Goal: Task Accomplishment & Management: Manage account settings

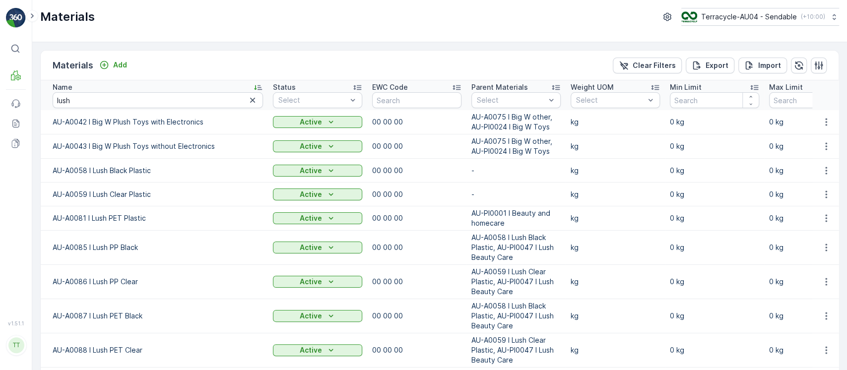
scroll to position [263, 0]
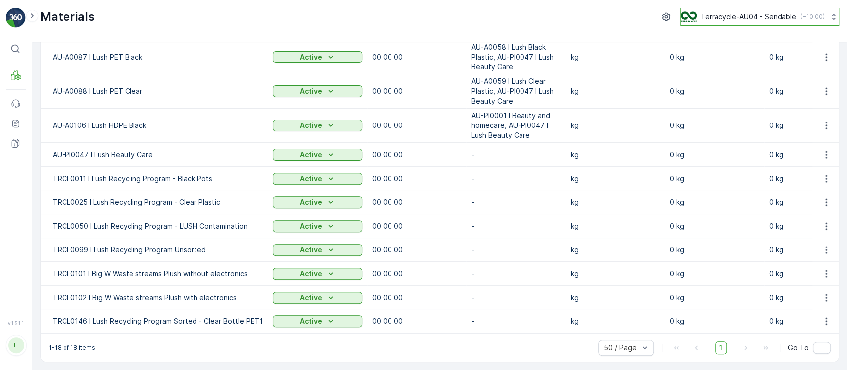
click at [766, 14] on p "Terracycle-AU04 - Sendable" at bounding box center [749, 17] width 96 height 10
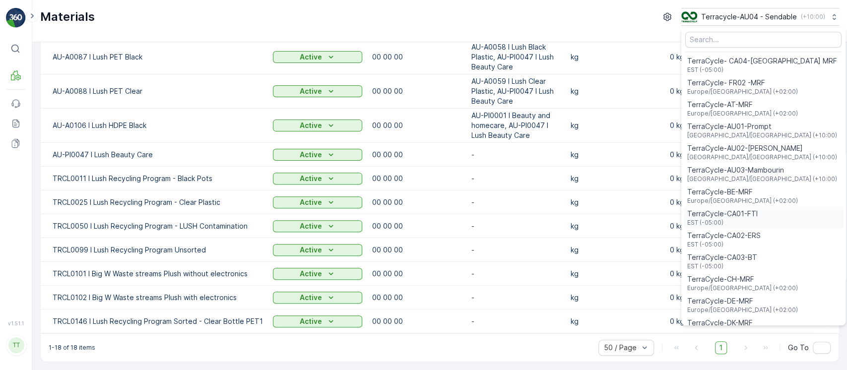
click at [713, 223] on span "EST (-05:00)" at bounding box center [723, 223] width 70 height 8
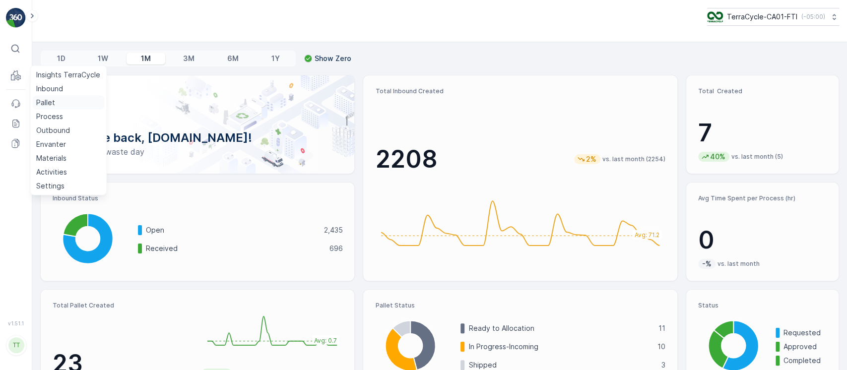
click at [59, 99] on link "Pallet" at bounding box center [68, 103] width 72 height 14
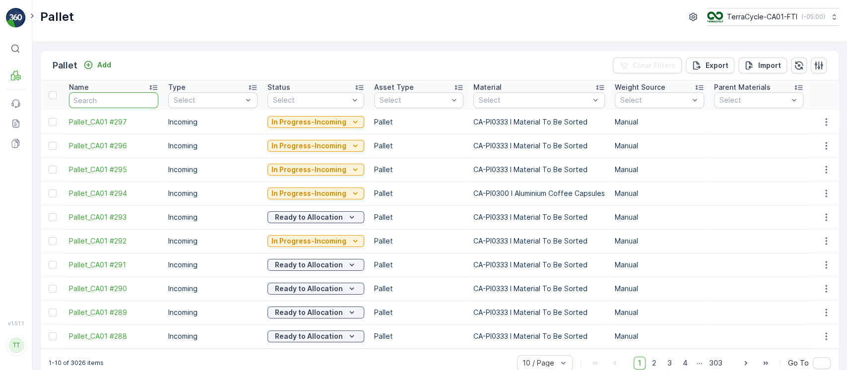
click at [132, 100] on input "text" at bounding box center [113, 100] width 89 height 16
paste input "Pallet_CA01 #294"
type input "Pallet_CA01 #294"
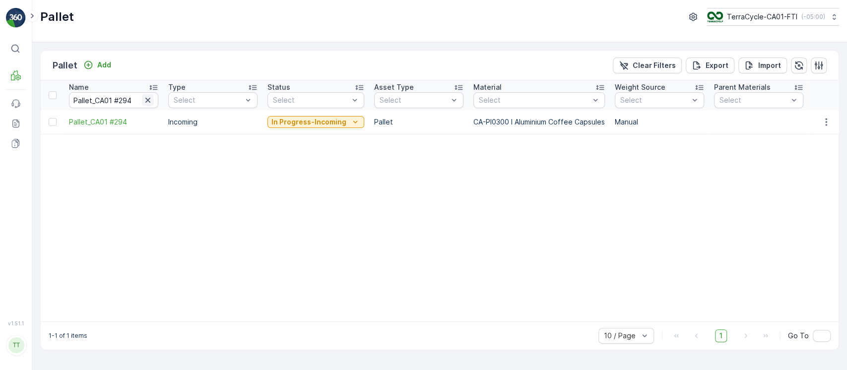
click at [147, 98] on icon "button" at bounding box center [148, 100] width 10 height 10
paste input "Pallet_CA01 #283"
type input "Pallet_CA01 #283"
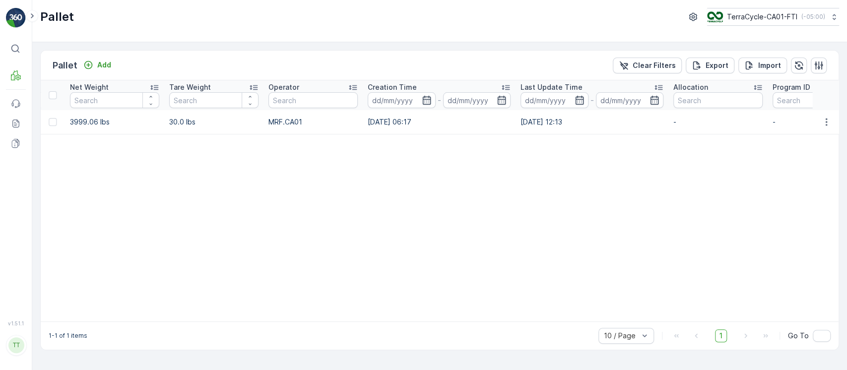
scroll to position [0, 847]
click at [603, 369] on div "Pallet Add Clear Filters Export Import Name Pallet_CA01 #283 Type Select Status…" at bounding box center [439, 206] width 815 height 328
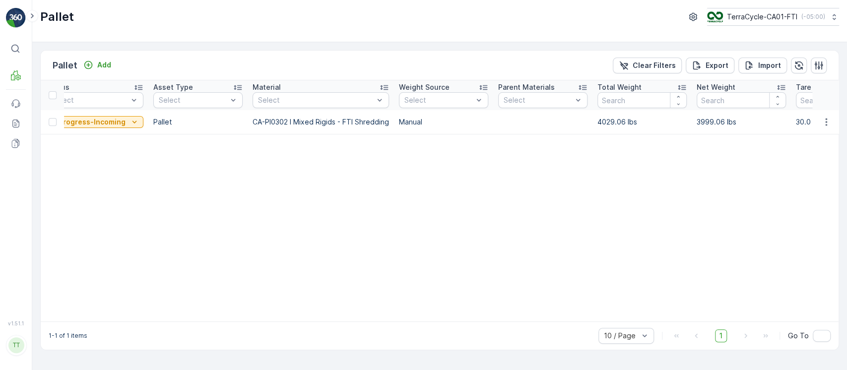
scroll to position [0, 0]
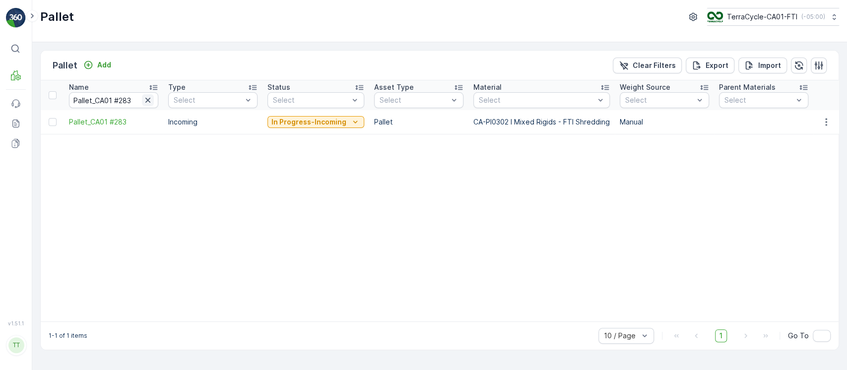
click at [150, 101] on icon "button" at bounding box center [147, 100] width 5 height 5
paste input "Pallet_CA01 #284"
type input "Pallet_CA01 #284"
click at [784, 25] on button "TerraCycle-CA01-FTI ( -05:00 )" at bounding box center [772, 17] width 133 height 18
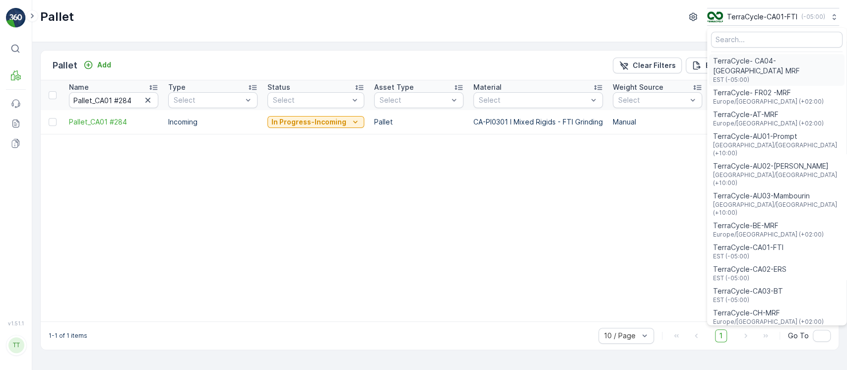
click at [766, 58] on span "TerraCycle- CA04-[GEOGRAPHIC_DATA] MRF" at bounding box center [777, 66] width 128 height 20
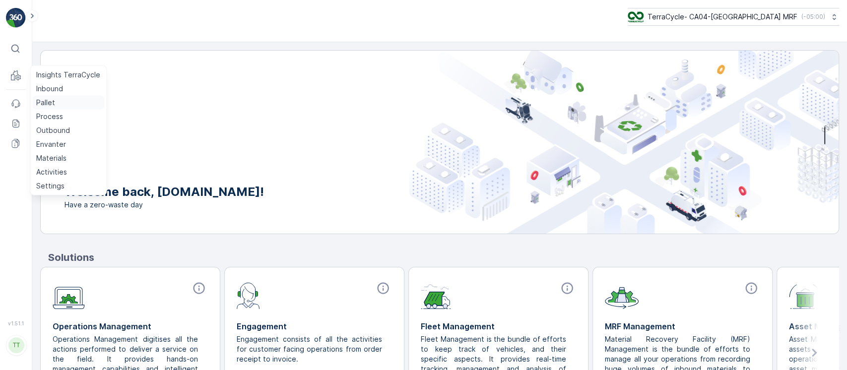
click at [46, 104] on p "Pallet" at bounding box center [45, 103] width 19 height 10
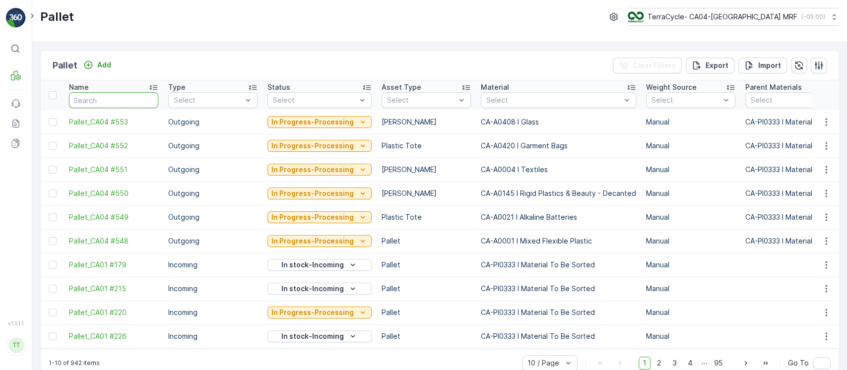
click at [89, 94] on input "text" at bounding box center [113, 100] width 89 height 16
type input "452"
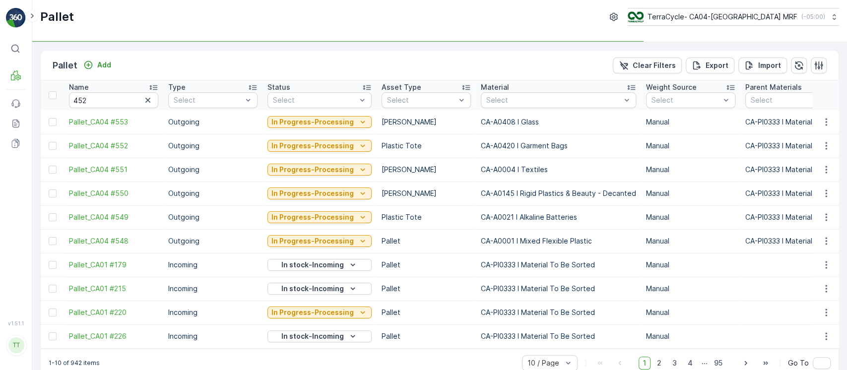
click at [103, 100] on input "452" at bounding box center [113, 100] width 89 height 16
type input "4521"
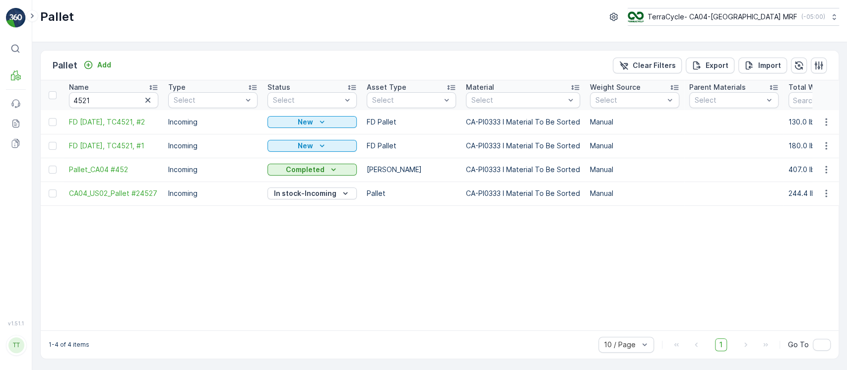
type input "452"
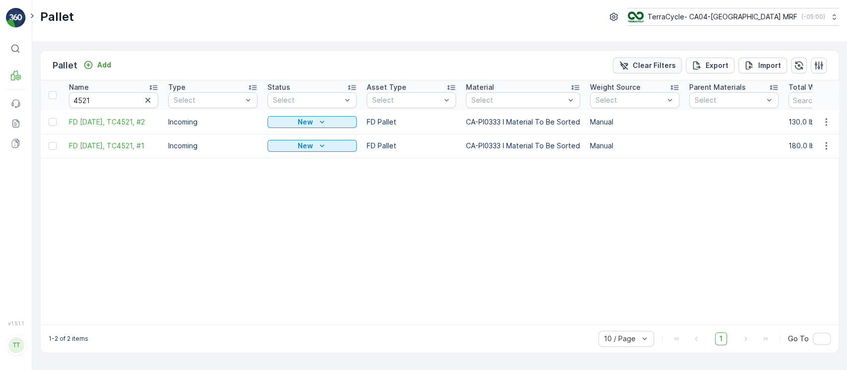
click at [637, 62] on p "Clear Filters" at bounding box center [654, 66] width 43 height 10
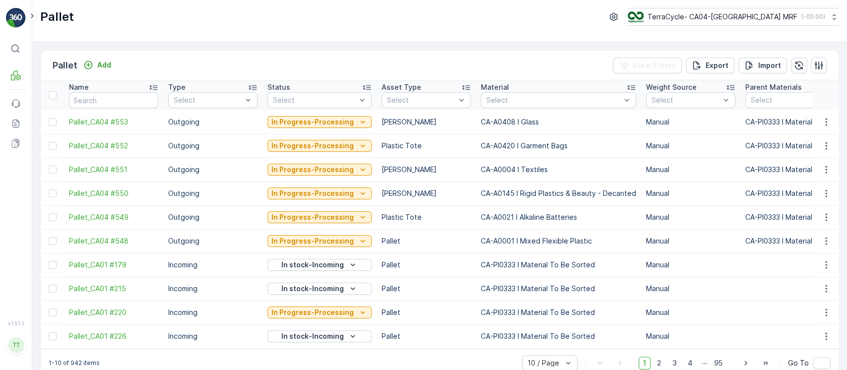
scroll to position [0, 189]
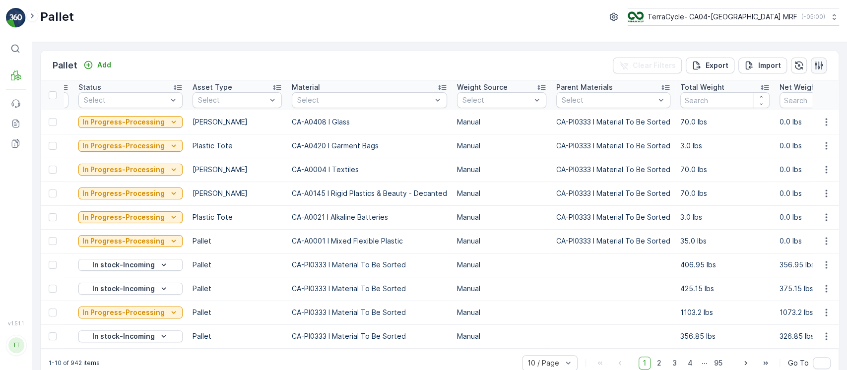
click at [819, 66] on icon "button" at bounding box center [819, 66] width 10 height 10
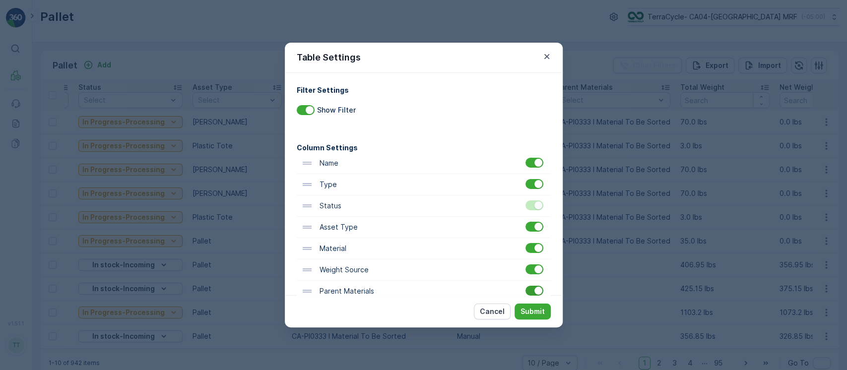
click at [535, 287] on div at bounding box center [539, 291] width 8 height 8
click at [526, 286] on input "checkbox" at bounding box center [526, 286] width 0 height 0
click at [537, 308] on p "Submit" at bounding box center [533, 312] width 24 height 10
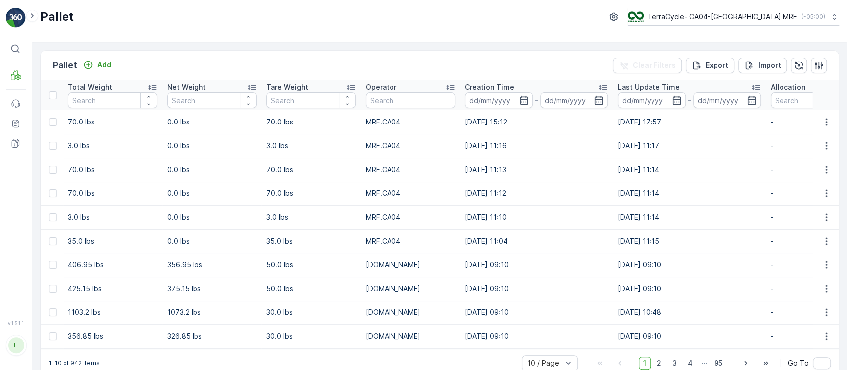
scroll to position [0, 679]
click at [677, 87] on div "Last Update Time" at bounding box center [688, 87] width 143 height 10
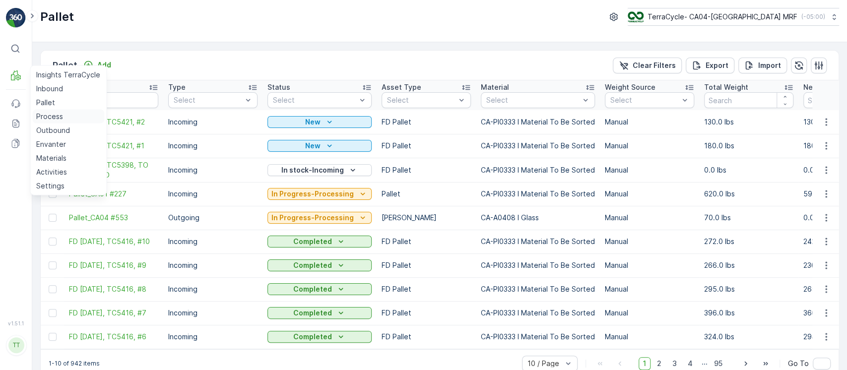
click at [72, 117] on link "Process" at bounding box center [68, 117] width 72 height 14
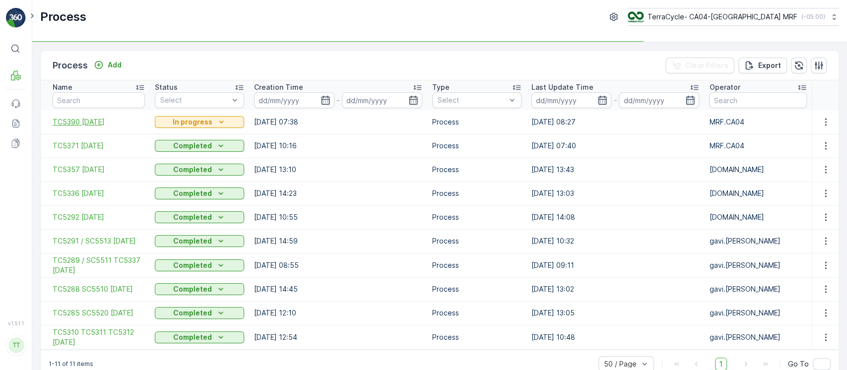
click at [107, 125] on span "TC5390 01-Oct-25" at bounding box center [99, 122] width 92 height 10
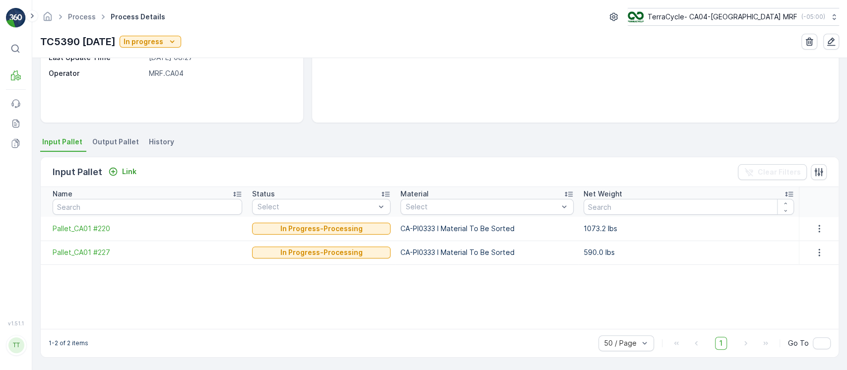
scroll to position [141, 0]
click at [104, 229] on span "Pallet_CA01 #220" at bounding box center [148, 229] width 190 height 10
click at [95, 254] on span "Pallet_CA01 #227" at bounding box center [148, 253] width 190 height 10
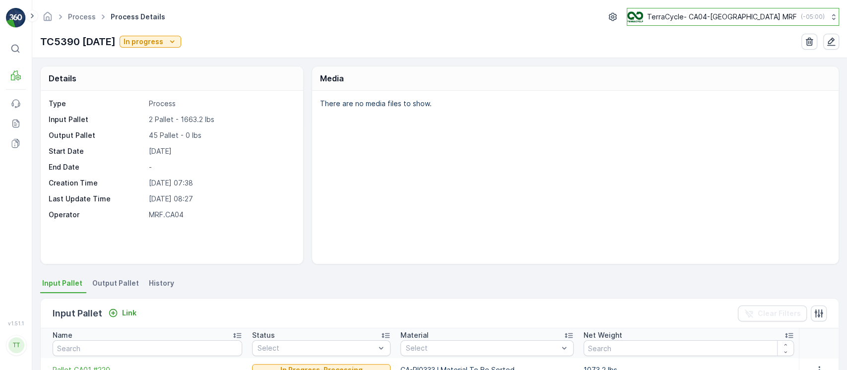
click at [692, 18] on p "TerraCycle- CA04-[GEOGRAPHIC_DATA] MRF" at bounding box center [722, 17] width 150 height 10
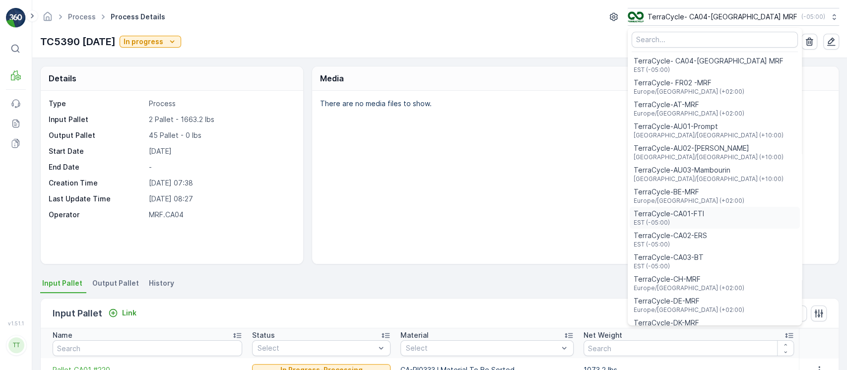
click at [704, 219] on span "EST (-05:00)" at bounding box center [669, 223] width 70 height 8
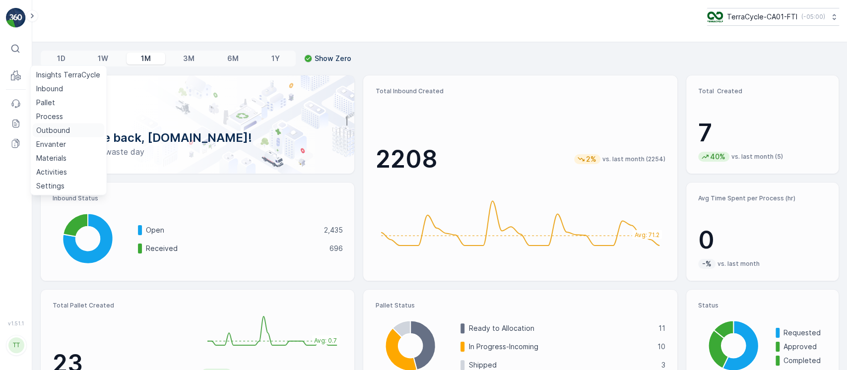
click at [75, 128] on link "Outbound" at bounding box center [68, 131] width 72 height 14
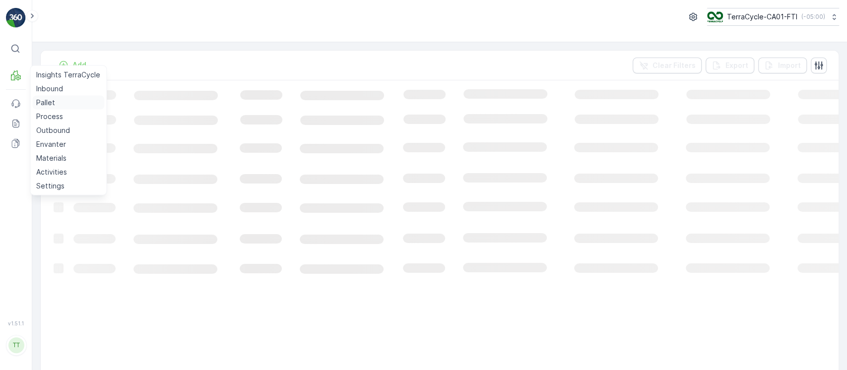
click at [41, 103] on p "Pallet" at bounding box center [45, 103] width 19 height 10
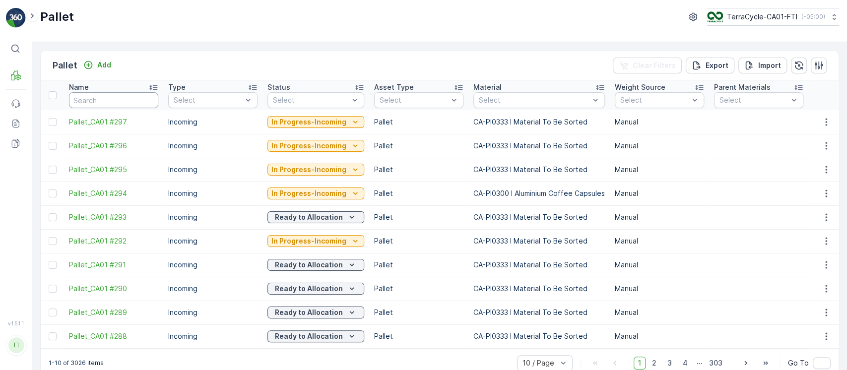
click at [100, 101] on input "text" at bounding box center [113, 100] width 89 height 16
paste input "CA01_FD April 1, 2025 #5 TC5307"
type input "CA01_FD April 1, 2025 #5 TC5307"
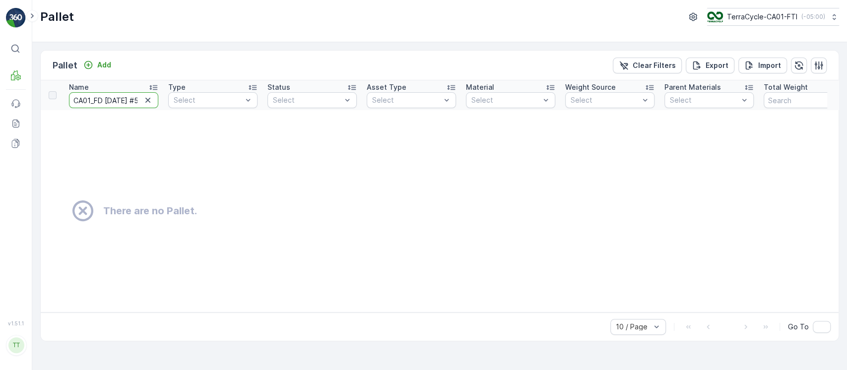
drag, startPoint x: 109, startPoint y: 102, endPoint x: 35, endPoint y: 92, distance: 74.7
click at [36, 91] on div "Pallet Add Clear Filters Export Import Name CA01_FD April 1, 2025 #5 TC5307 Typ…" at bounding box center [439, 206] width 815 height 328
type input "pril 1, 2025 #5 TC5307"
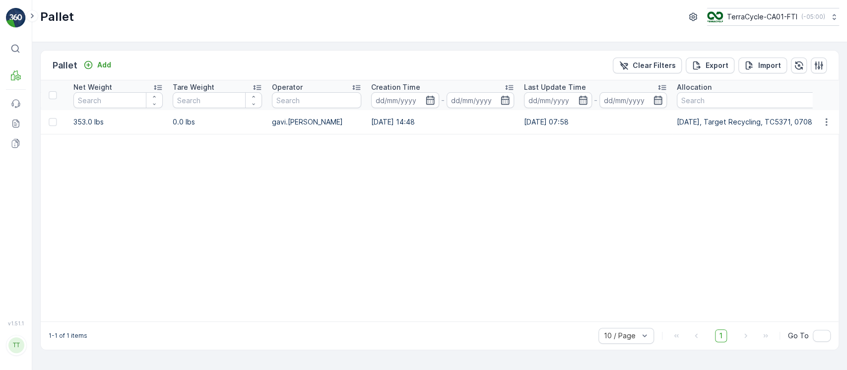
scroll to position [0, 1189]
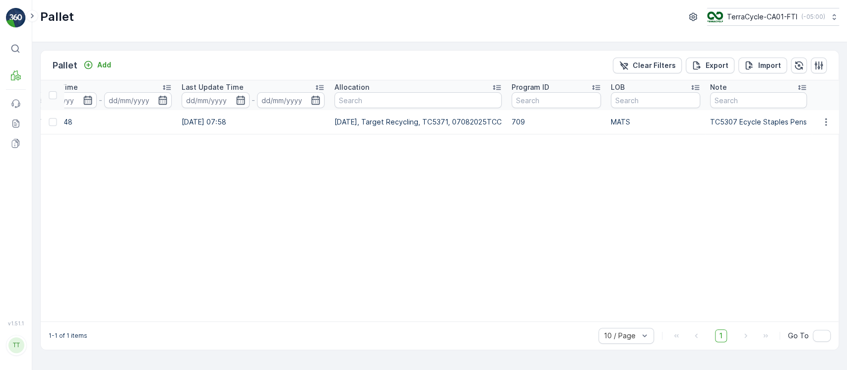
click at [446, 123] on p "07/08/2025, Target Recycling, TC5371, 07082025TCC" at bounding box center [418, 122] width 167 height 10
copy p "TC5371"
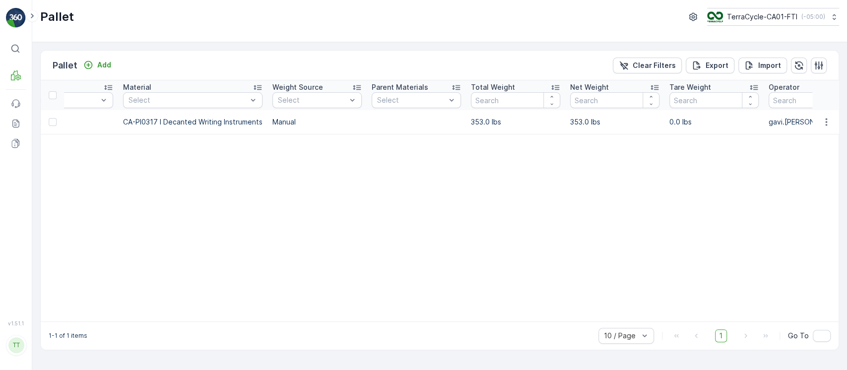
scroll to position [0, 0]
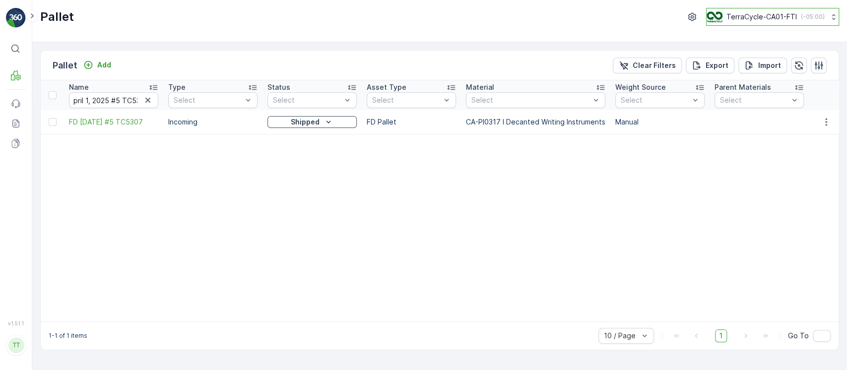
click at [735, 18] on p "TerraCycle-CA01-FTI" at bounding box center [762, 17] width 70 height 10
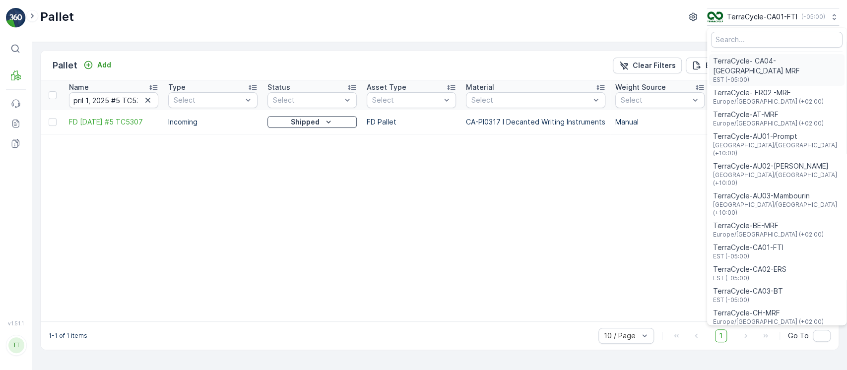
click at [752, 76] on span "EST (-05:00)" at bounding box center [777, 80] width 128 height 8
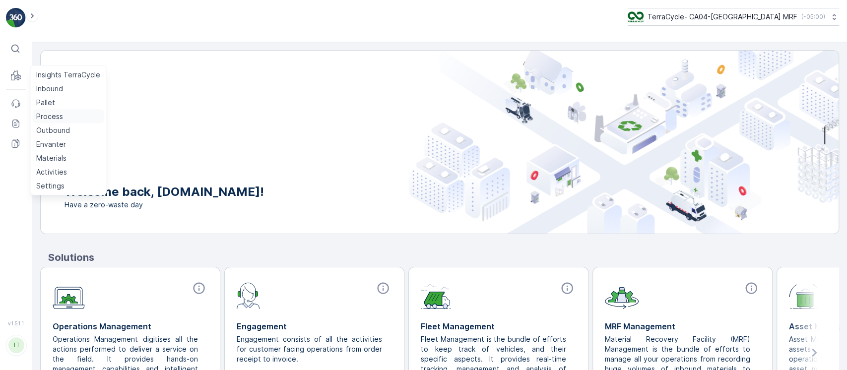
click at [51, 113] on p "Process" at bounding box center [49, 117] width 27 height 10
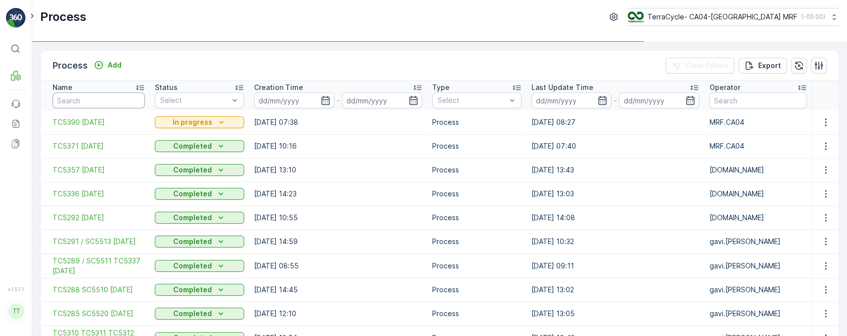
click at [110, 104] on input "text" at bounding box center [99, 100] width 92 height 16
paste input "TC5371"
type input "TC5371"
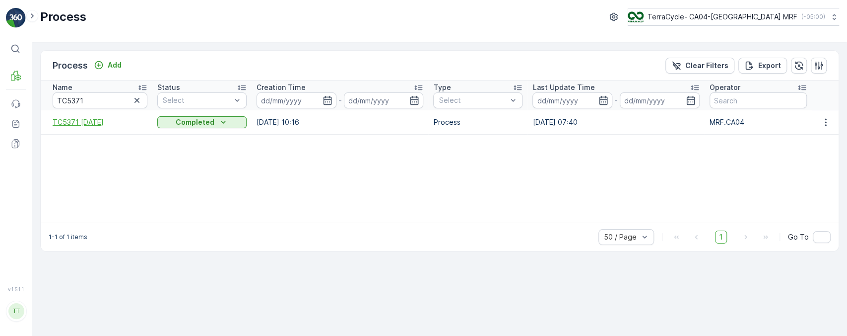
click at [110, 117] on span "TC5371 [DATE]" at bounding box center [100, 122] width 95 height 10
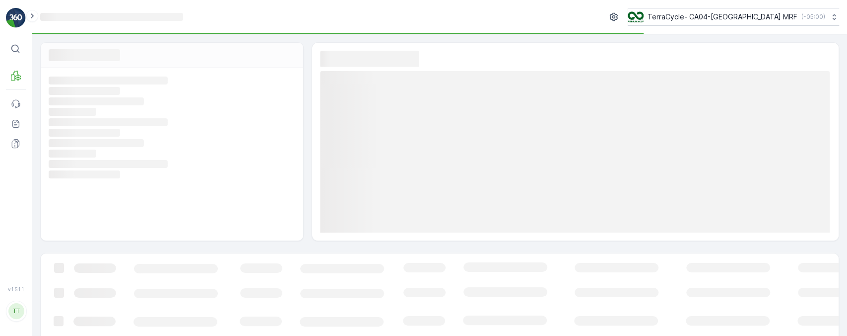
scroll to position [5, 0]
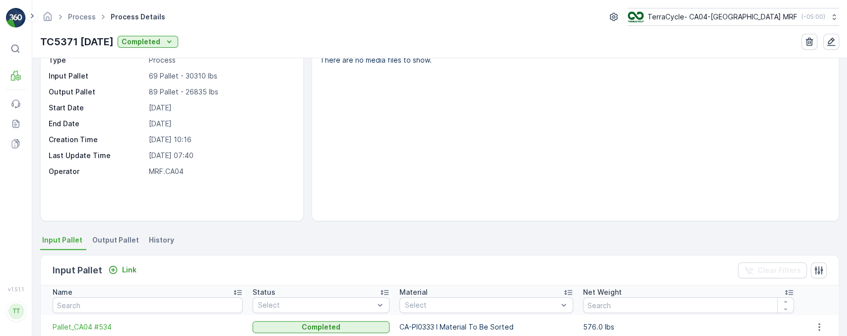
scroll to position [44, 0]
drag, startPoint x: 148, startPoint y: 106, endPoint x: 197, endPoint y: 102, distance: 48.3
click at [197, 102] on p "27.08.2025" at bounding box center [221, 107] width 144 height 10
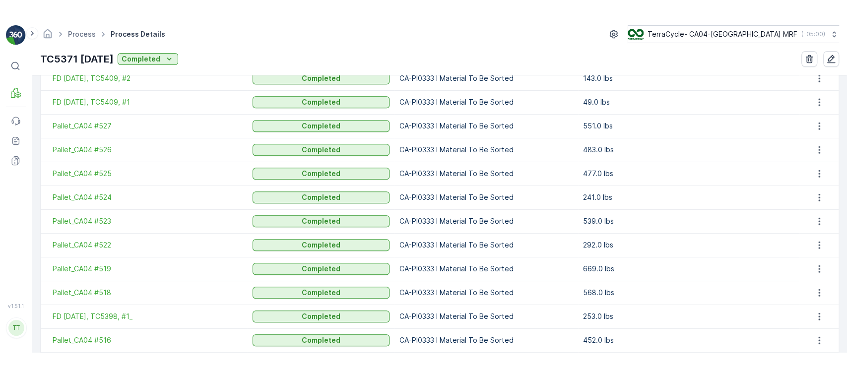
scroll to position [553, 0]
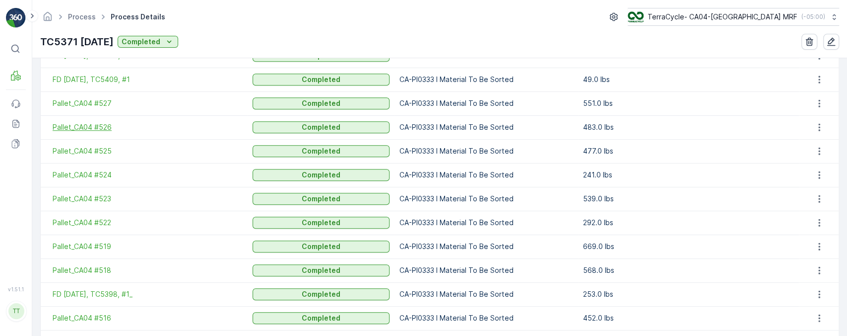
click at [119, 125] on span "Pallet_CA04 #526" at bounding box center [148, 127] width 190 height 10
click at [103, 155] on td "Pallet_CA04 #525" at bounding box center [144, 151] width 207 height 24
click at [86, 173] on span "Pallet_CA04 #524" at bounding box center [148, 175] width 190 height 10
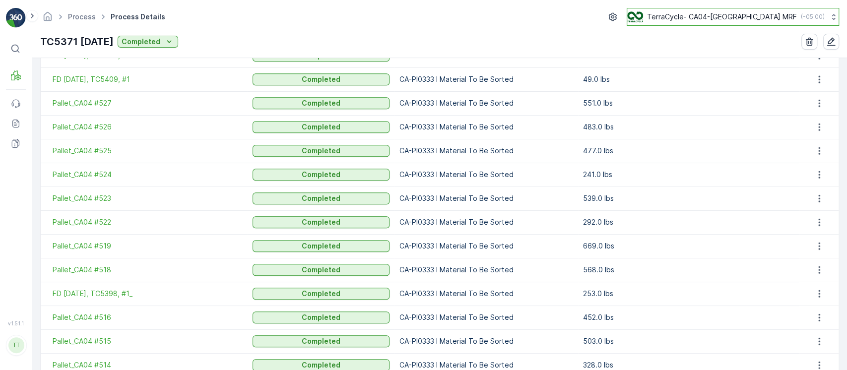
click at [701, 14] on p "TerraCycle- CA04-[GEOGRAPHIC_DATA] MRF" at bounding box center [722, 17] width 150 height 10
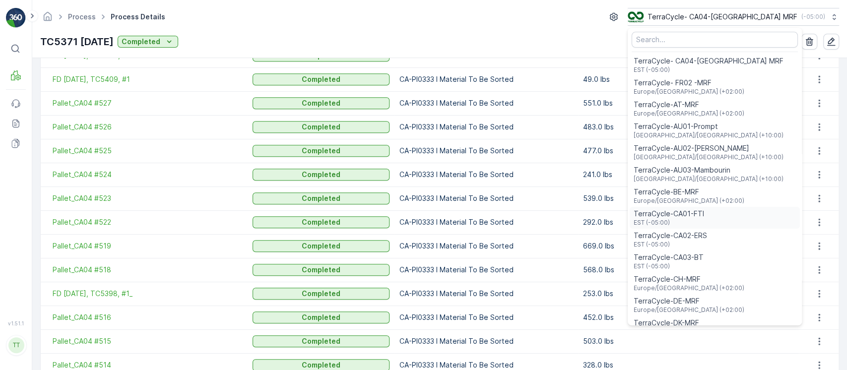
click at [704, 224] on span "EST (-05:00)" at bounding box center [669, 223] width 70 height 8
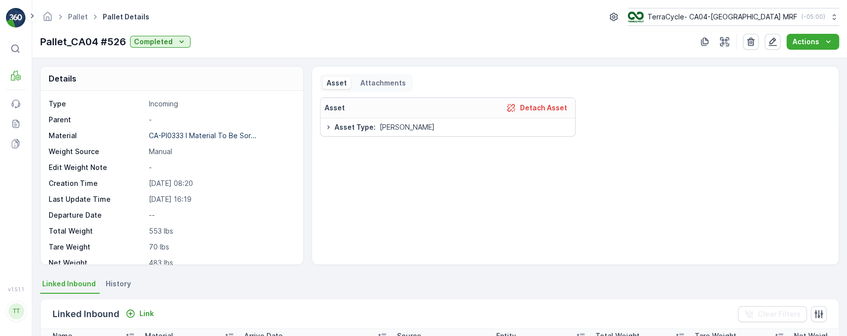
scroll to position [59, 0]
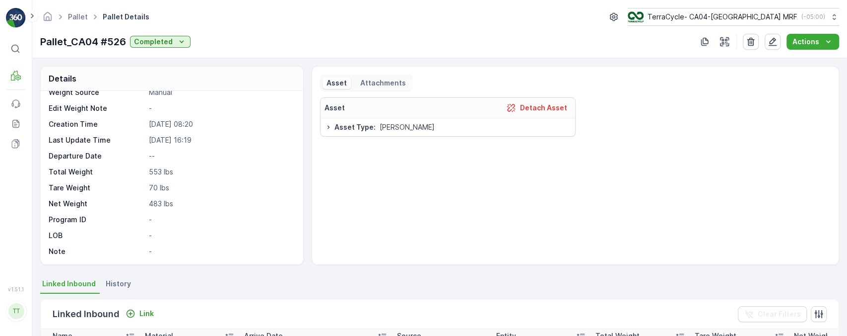
click at [119, 288] on span "History" at bounding box center [118, 283] width 25 height 10
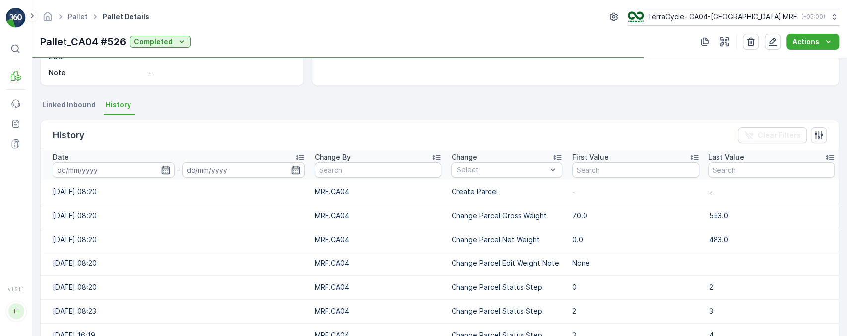
scroll to position [179, 0]
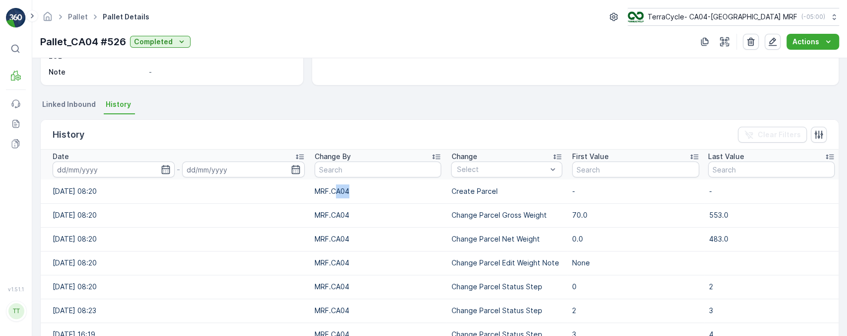
drag, startPoint x: 332, startPoint y: 189, endPoint x: 358, endPoint y: 191, distance: 25.9
click at [358, 191] on td "MRF.CA04" at bounding box center [378, 191] width 137 height 24
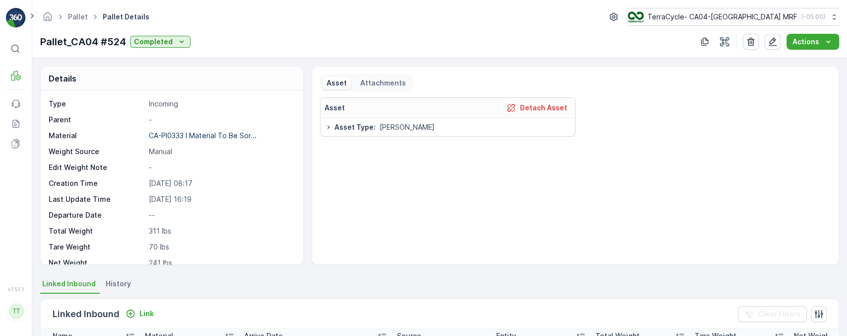
click at [107, 283] on span "History" at bounding box center [118, 283] width 25 height 10
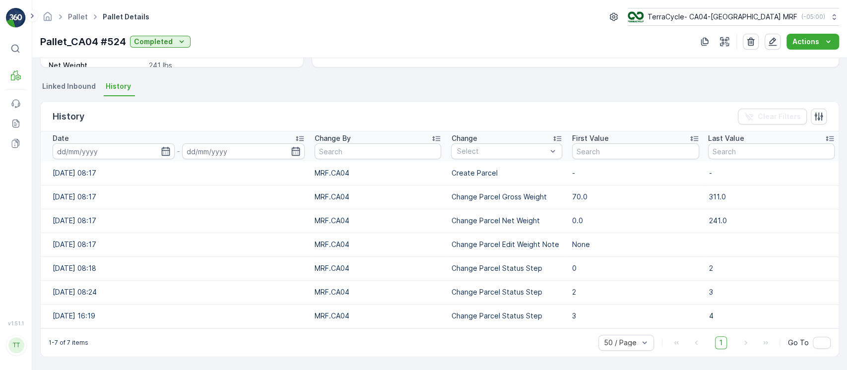
scroll to position [196, 0]
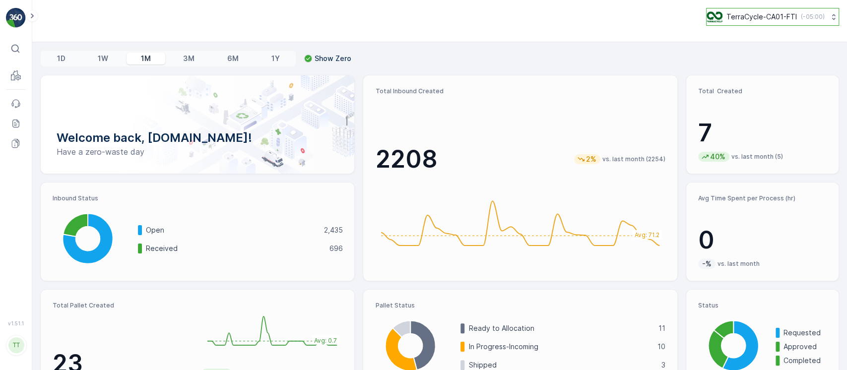
click at [790, 14] on p "TerraCycle-CA01-FTI" at bounding box center [762, 17] width 70 height 10
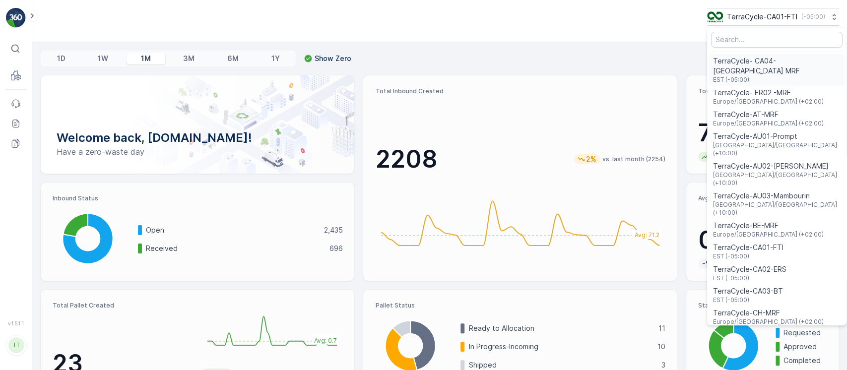
click at [775, 76] on span "EST (-05:00)" at bounding box center [777, 80] width 128 height 8
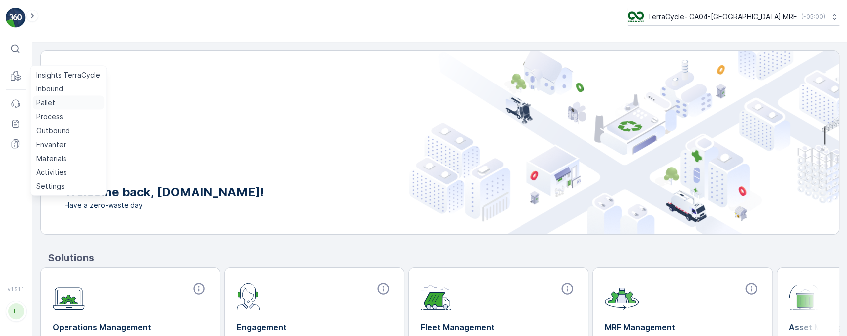
click at [61, 101] on link "Pallet" at bounding box center [68, 103] width 72 height 14
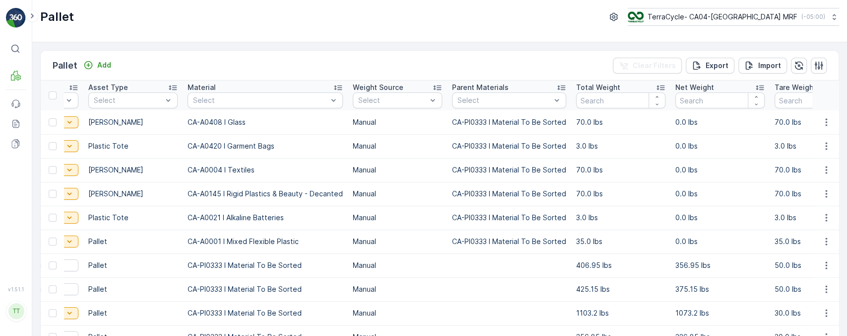
scroll to position [0, 294]
click at [820, 64] on icon "button" at bounding box center [819, 65] width 8 height 8
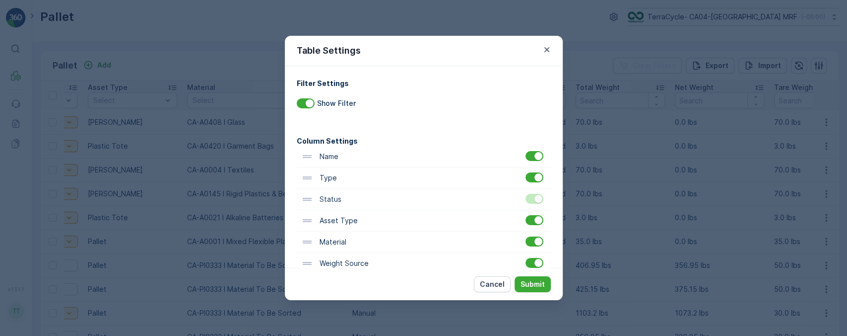
scroll to position [58, 0]
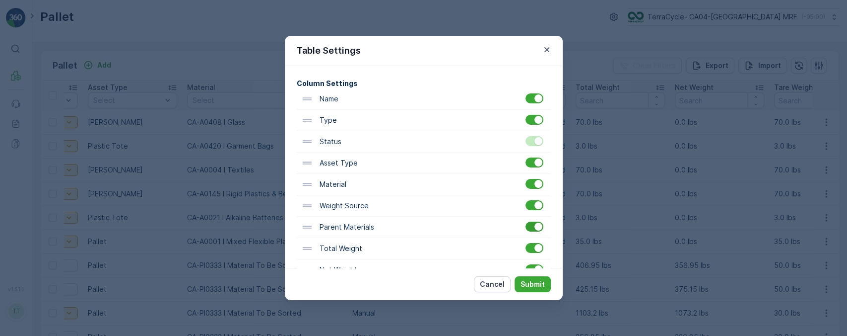
click at [535, 225] on div at bounding box center [539, 226] width 8 height 8
click at [526, 221] on input "checkbox" at bounding box center [526, 221] width 0 height 0
click at [538, 286] on p "Submit" at bounding box center [533, 284] width 24 height 10
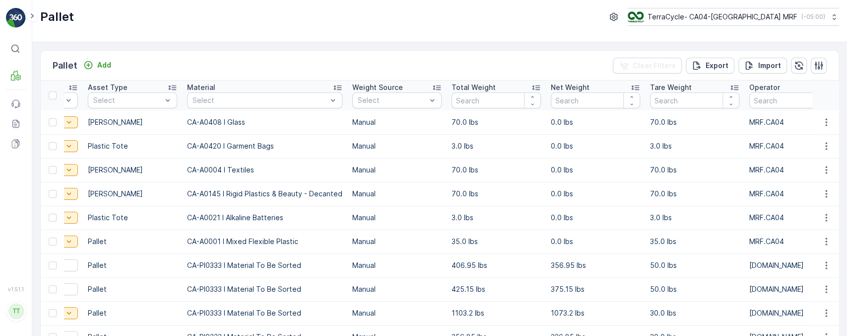
click at [669, 88] on p "Tare Weight" at bounding box center [671, 87] width 42 height 10
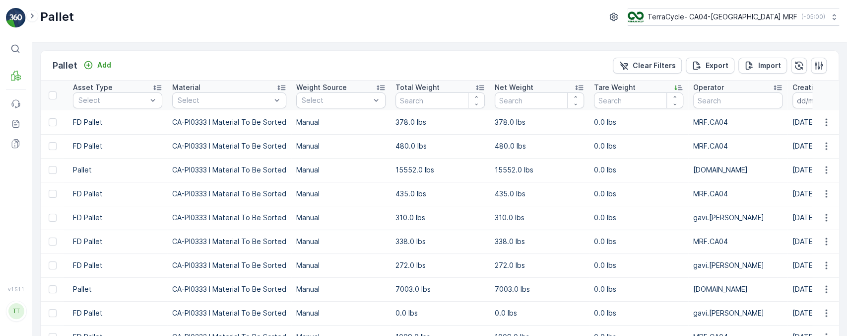
scroll to position [57, 0]
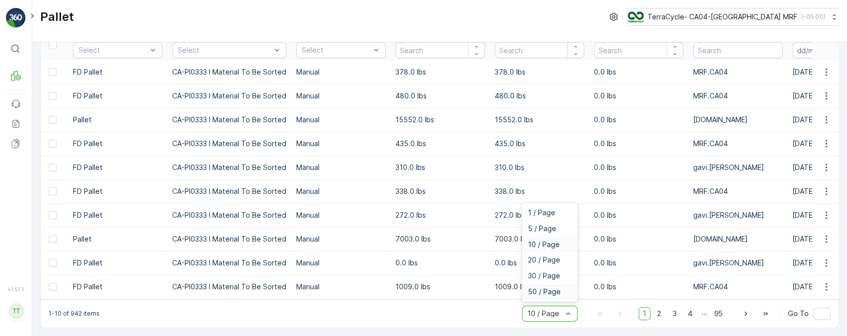
click at [568, 298] on div "50 / Page" at bounding box center [550, 291] width 56 height 16
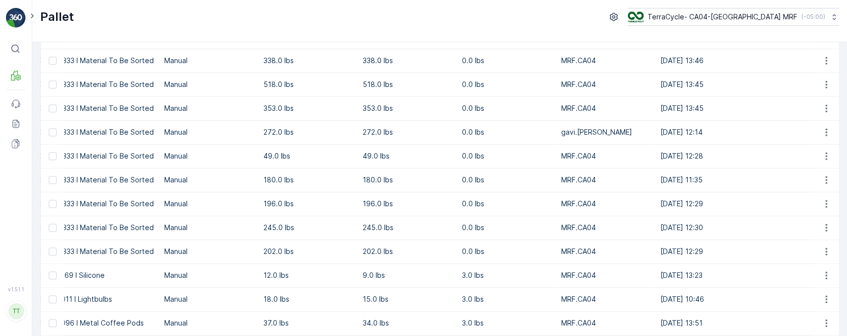
scroll to position [491, 0]
drag, startPoint x: 456, startPoint y: 165, endPoint x: 490, endPoint y: 168, distance: 34.9
click at [490, 167] on td "0.0 lbs" at bounding box center [506, 155] width 99 height 24
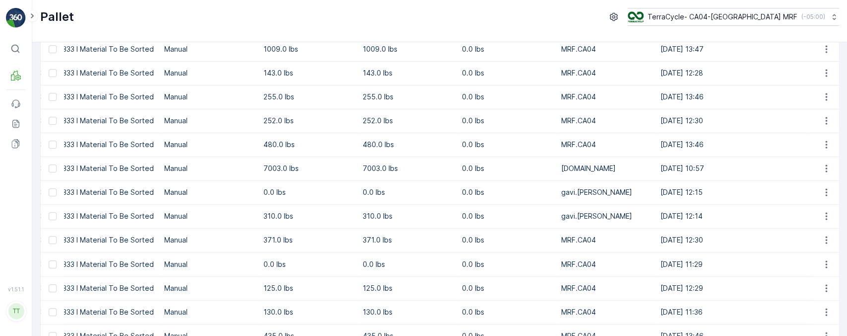
scroll to position [120, 0]
click at [561, 174] on p "[DOMAIN_NAME]" at bounding box center [605, 169] width 89 height 10
click at [579, 198] on p "gavi.[PERSON_NAME]" at bounding box center [605, 193] width 89 height 10
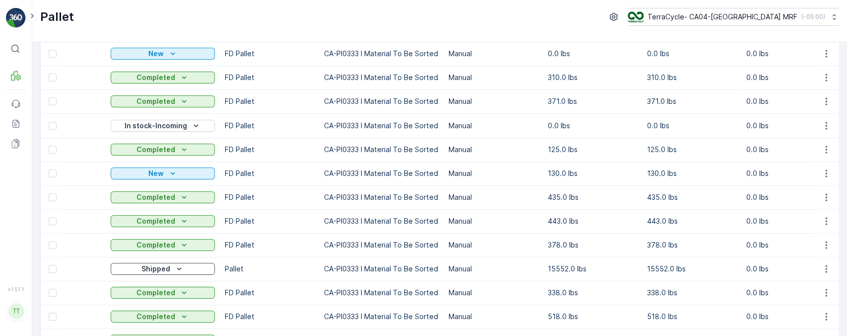
scroll to position [0, 0]
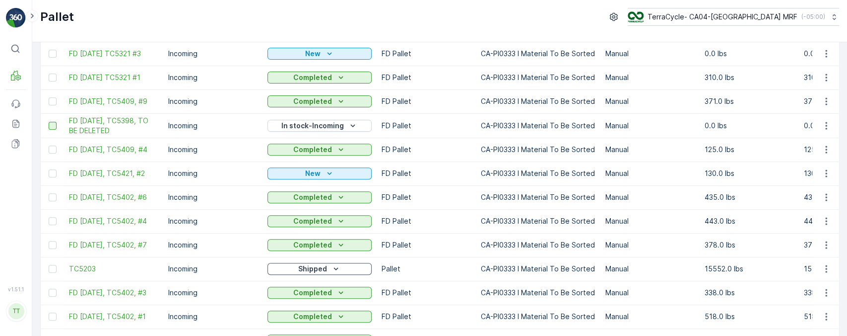
click at [55, 129] on div at bounding box center [53, 126] width 8 height 8
click at [49, 122] on input "checkbox" at bounding box center [49, 122] width 0 height 0
click at [92, 126] on span "FD [DATE], TC5398, TO BE DELETED" at bounding box center [113, 126] width 89 height 20
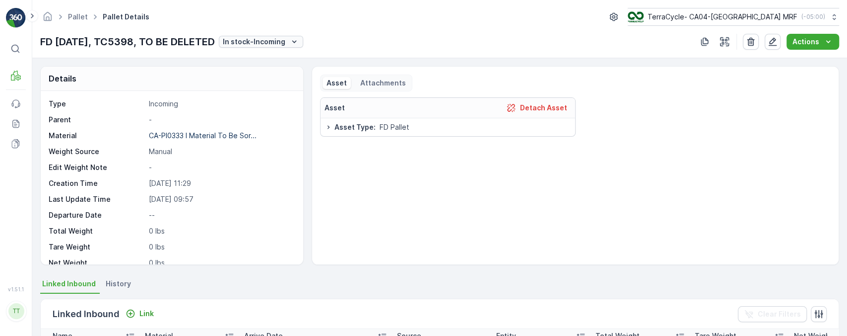
click at [303, 46] on button "In stock-Incoming" at bounding box center [261, 42] width 84 height 12
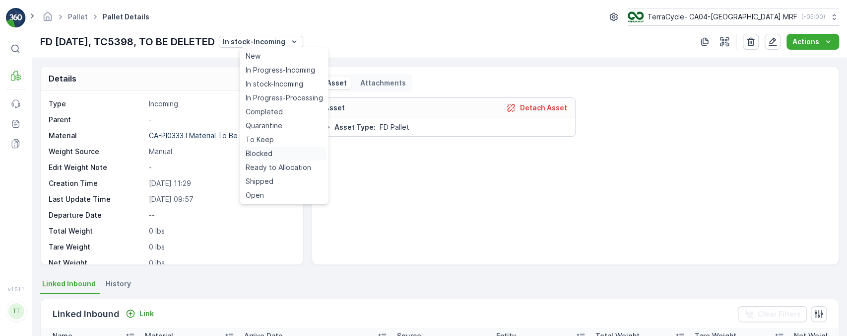
click at [278, 149] on div "Blocked" at bounding box center [284, 153] width 85 height 14
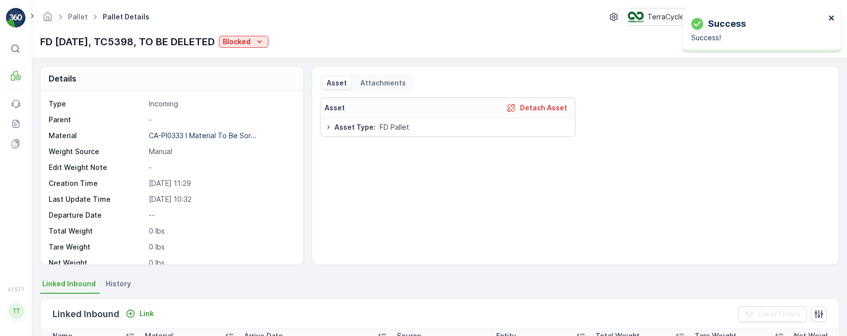
click at [832, 16] on icon "close" at bounding box center [831, 17] width 5 height 5
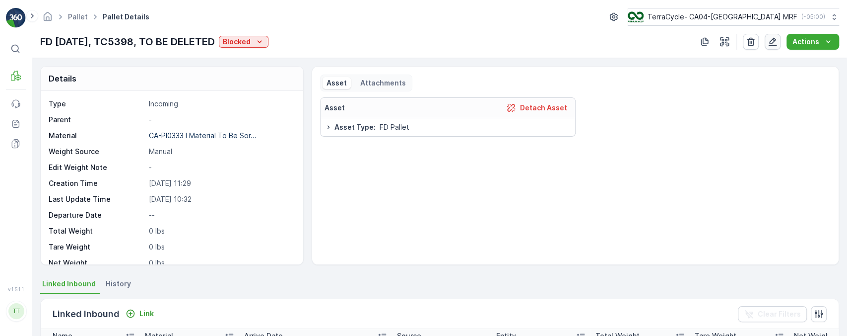
click at [779, 40] on button "button" at bounding box center [773, 42] width 16 height 16
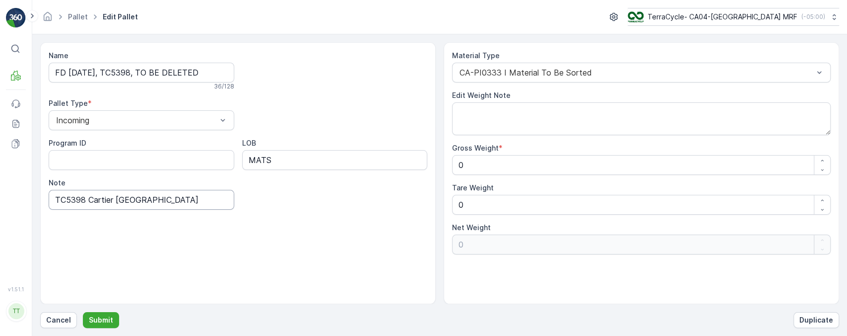
click at [202, 200] on input "TC5398 Cartier [GEOGRAPHIC_DATA]" at bounding box center [142, 200] width 186 height 20
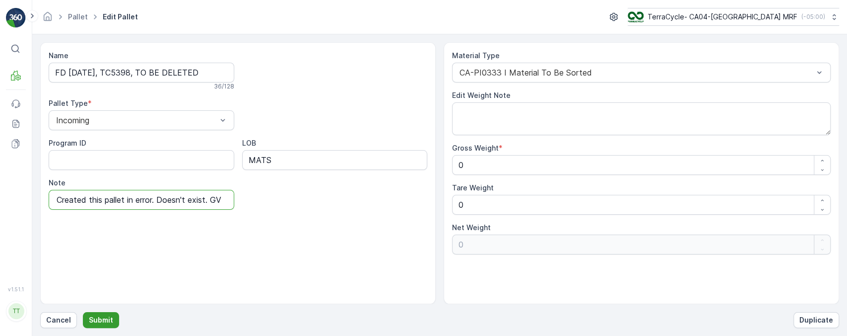
type input "TC5398 Cartier [GEOGRAPHIC_DATA]. Created this pallet in error. Doesn't exist. …"
click at [111, 318] on p "Submit" at bounding box center [101, 320] width 24 height 10
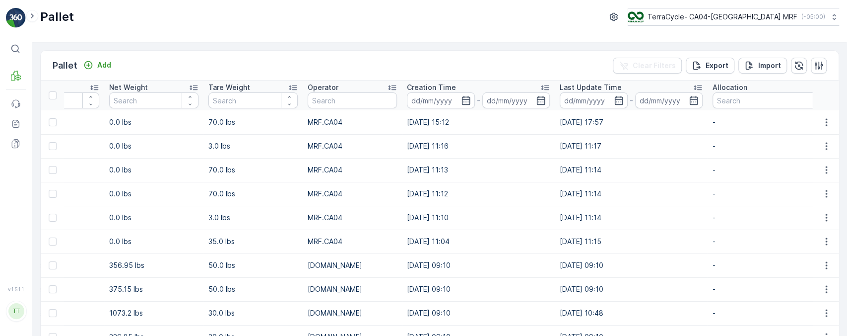
scroll to position [0, 747]
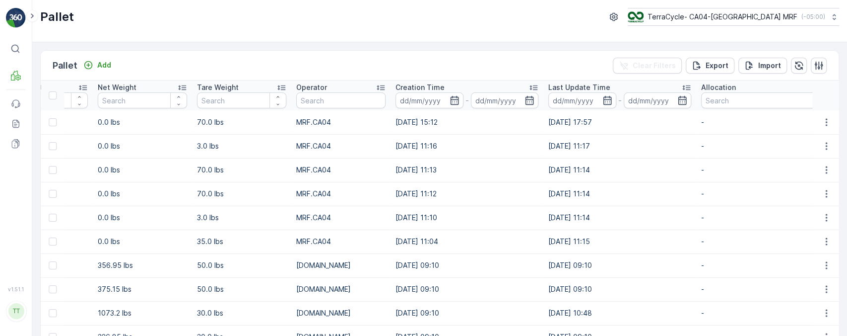
click at [633, 83] on div "Last Update Time" at bounding box center [620, 87] width 143 height 10
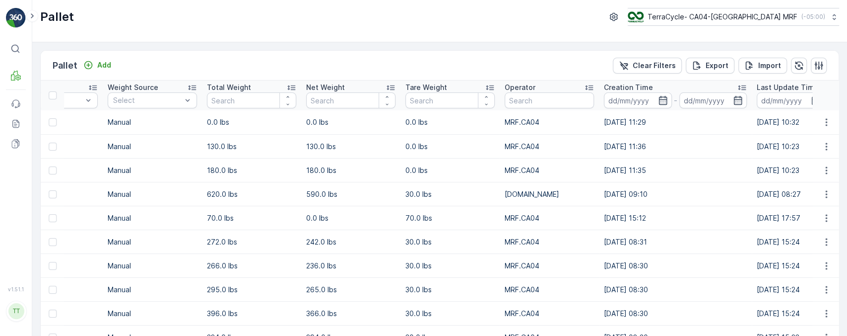
scroll to position [0, 546]
click at [444, 89] on div "Tare Weight" at bounding box center [449, 87] width 89 height 10
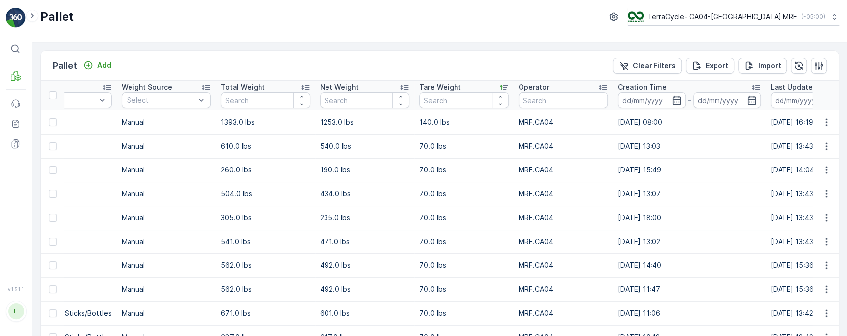
click at [447, 87] on p "Tare Weight" at bounding box center [440, 87] width 42 height 10
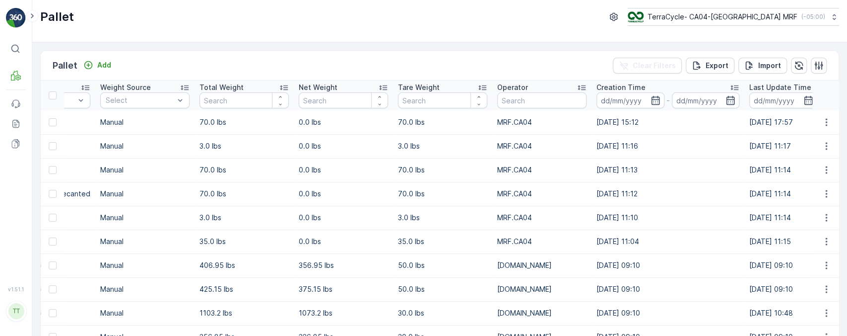
click at [447, 87] on div "Tare Weight" at bounding box center [442, 87] width 89 height 10
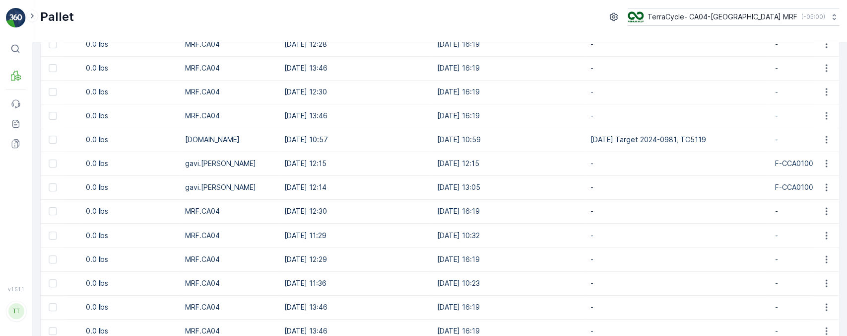
scroll to position [0, 818]
drag, startPoint x: 579, startPoint y: 142, endPoint x: 721, endPoint y: 135, distance: 142.2
click at [721, 135] on tr "TC5119 Incoming Shipped Pallet CA-PI0333 I Material To Be Sorted Manual 7003.0 …" at bounding box center [265, 140] width 2085 height 24
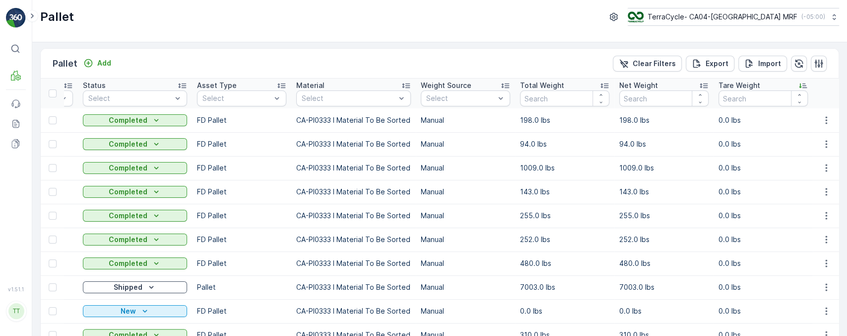
scroll to position [0, 0]
